Goal: Information Seeking & Learning: Learn about a topic

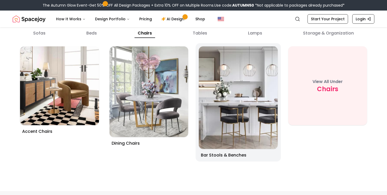
scroll to position [1922, 0]
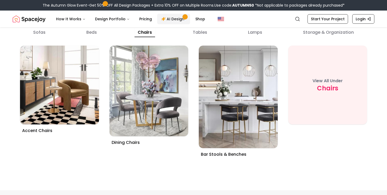
click at [169, 18] on link "AI Design" at bounding box center [173, 19] width 33 height 11
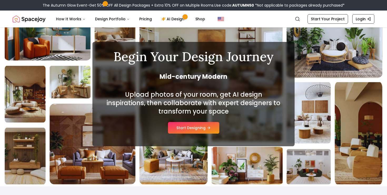
click at [181, 130] on button "Start Designing" at bounding box center [193, 128] width 51 height 12
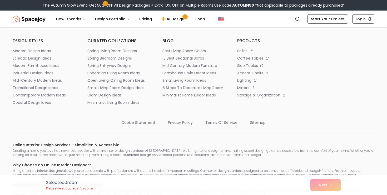
scroll to position [3195, 0]
click at [54, 87] on p "transitional design ideas" at bounding box center [36, 86] width 46 height 5
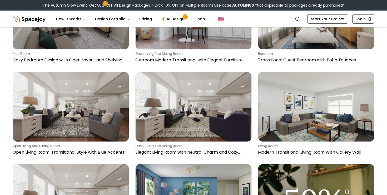
scroll to position [739, 0]
